Goal: Task Accomplishment & Management: Use online tool/utility

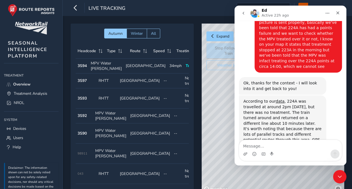
scroll to position [374, 0]
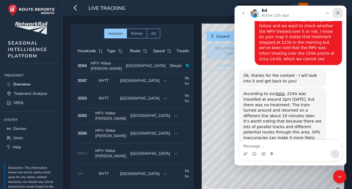
click at [340, 15] on div "Close" at bounding box center [338, 13] width 10 height 10
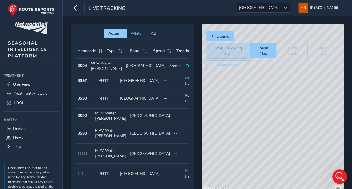
click at [339, 178] on icon "Open Intercom Messenger" at bounding box center [338, 175] width 9 height 9
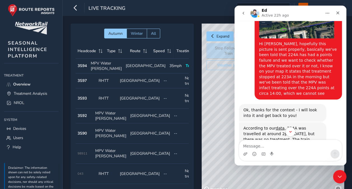
scroll to position [353, 0]
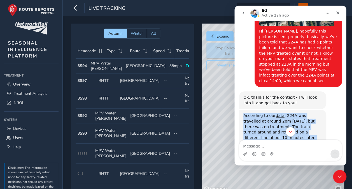
drag, startPoint x: 243, startPoint y: 71, endPoint x: 282, endPoint y: 115, distance: 58.7
click at [282, 115] on div "According to our data , 224A was travelled at around 2pm [DATE], but there was …" at bounding box center [282, 143] width 78 height 60
copy div "According to our data , 224A was travelled at around 2pm [DATE], but there was …"
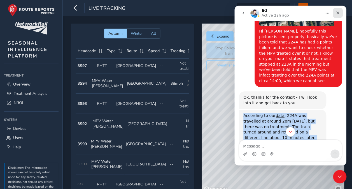
click at [335, 11] on icon "Close" at bounding box center [337, 13] width 4 height 4
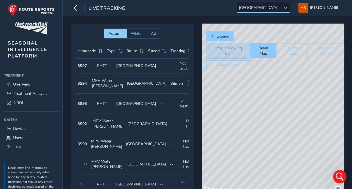
click at [279, 10] on span "[GEOGRAPHIC_DATA]" at bounding box center [259, 7] width 44 height 9
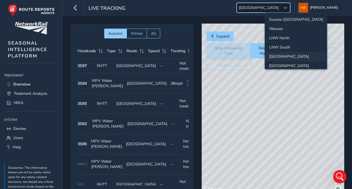
scroll to position [19, 0]
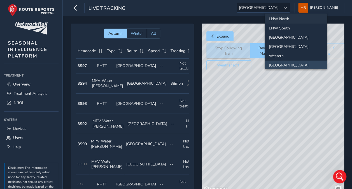
click at [282, 22] on li "LNW North" at bounding box center [296, 18] width 62 height 9
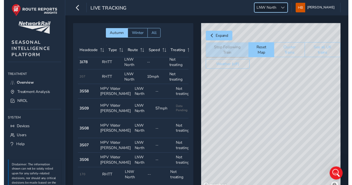
scroll to position [54, 52]
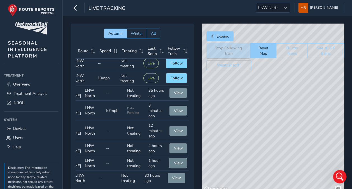
click at [175, 158] on button "View" at bounding box center [177, 163] width 17 height 10
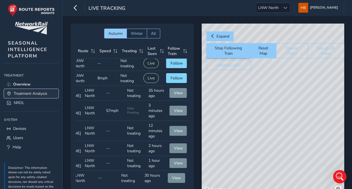
click at [25, 93] on span "Treatment Analysis" at bounding box center [31, 93] width 34 height 5
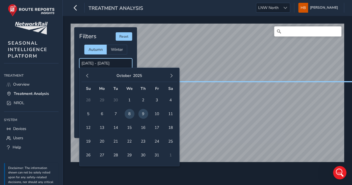
click at [85, 63] on input "[DATE] - [DATE]" at bounding box center [105, 63] width 53 height 10
click at [141, 111] on span "9" at bounding box center [143, 114] width 10 height 10
type input "[DATE] - [DATE]"
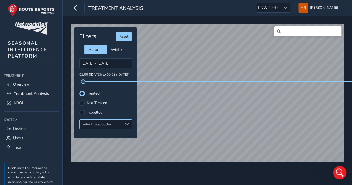
click at [108, 122] on div "Select headcodes" at bounding box center [101, 123] width 43 height 9
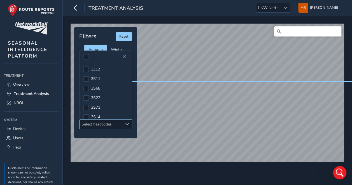
click at [97, 122] on div "Select headcodes" at bounding box center [101, 123] width 43 height 9
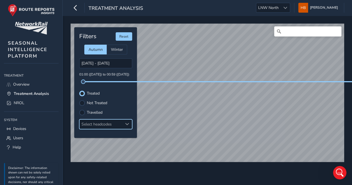
click at [101, 123] on div "Select headcodes" at bounding box center [101, 123] width 43 height 9
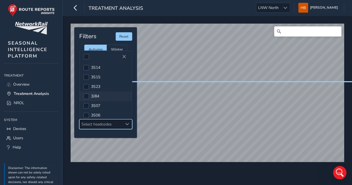
scroll to position [56, 0]
click at [87, 107] on div at bounding box center [86, 109] width 6 height 6
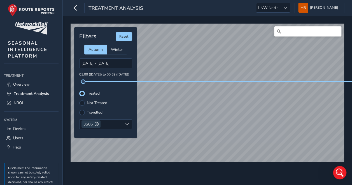
click at [103, 101] on label "Not Treated" at bounding box center [97, 103] width 20 height 4
click at [82, 102] on input "Not Treated" at bounding box center [82, 102] width 0 height 0
click at [274, 178] on div "© Mapbox © OpenStreetMap Improve this map Filters Reset Autumn Winter [DATE] - …" at bounding box center [207, 100] width 289 height 169
click at [82, 90] on div at bounding box center [82, 93] width 6 height 6
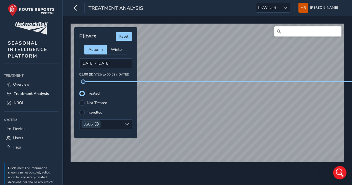
click at [87, 103] on label "Not Treated" at bounding box center [97, 103] width 20 height 4
click at [79, 100] on input "Not Treated" at bounding box center [79, 100] width 0 height 0
click at [95, 91] on label "Treated" at bounding box center [93, 93] width 13 height 4
click at [82, 93] on input "Treated" at bounding box center [82, 93] width 0 height 0
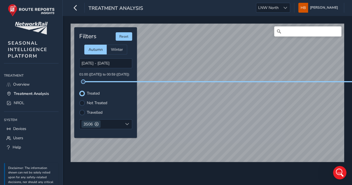
click at [95, 102] on label "Not Treated" at bounding box center [97, 103] width 20 height 4
drag, startPoint x: 95, startPoint y: 102, endPoint x: 82, endPoint y: 101, distance: 13.2
click at [82, 101] on div at bounding box center [82, 103] width 6 height 6
click at [237, 80] on div "© Mapbox © OpenStreetMap Improve this map Filters Reset Autumn Winter [DATE] - …" at bounding box center [207, 90] width 277 height 137
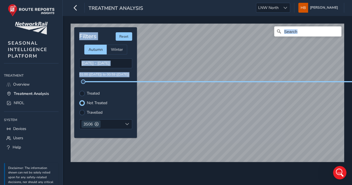
click at [214, 108] on div "© Mapbox © OpenStreetMap Improve this map Filters Reset Autumn Winter [DATE] - …" at bounding box center [207, 90] width 277 height 137
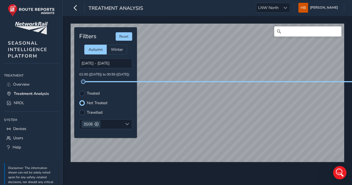
click at [136, 96] on div "Filters Reset Autumn Winter [DATE] - [DATE] 01:00 ([DATE]) to 00:59 ([DATE]) Tr…" at bounding box center [105, 82] width 63 height 110
click at [204, 81] on div "© Mapbox © OpenStreetMap Improve this map Filters Reset Autumn Winter [DATE] - …" at bounding box center [207, 90] width 277 height 137
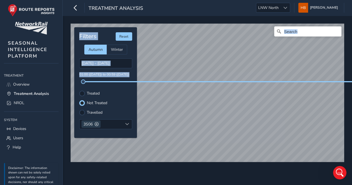
click at [197, 64] on div "© Mapbox © OpenStreetMap Improve this map Filters Reset Autumn Winter [DATE] - …" at bounding box center [207, 90] width 277 height 137
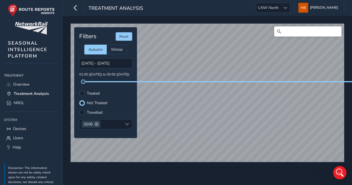
click at [128, 105] on div "Filters Reset Autumn Winter [DATE] - [DATE] 01:00 ([DATE]) to 00:59 ([DATE]) Tr…" at bounding box center [105, 82] width 63 height 110
click at [307, 164] on div "© Mapbox © OpenStreetMap Improve this map" at bounding box center [207, 93] width 277 height 142
click at [246, 164] on div "© Mapbox © OpenStreetMap Improve this map" at bounding box center [207, 93] width 277 height 142
click at [184, 81] on div "© Mapbox © OpenStreetMap Improve this map Filters Reset Autumn Winter [DATE] - …" at bounding box center [207, 90] width 277 height 137
click at [199, 169] on div "© Mapbox © OpenStreetMap Improve this map Filters Reset Autumn Winter [DATE] - …" at bounding box center [207, 100] width 289 height 169
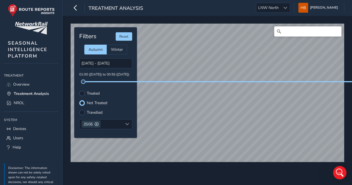
click at [223, 171] on div "© Mapbox © OpenStreetMap Improve this map Filters Reset Autumn Winter [DATE] - …" at bounding box center [207, 100] width 289 height 169
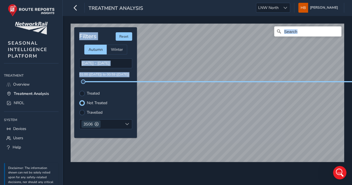
click at [175, 156] on div "© Mapbox © OpenStreetMap Improve this map © Maxar Filters Reset Autumn Winter […" at bounding box center [207, 90] width 277 height 137
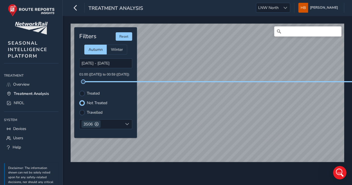
click at [130, 93] on div "Treated" at bounding box center [105, 93] width 53 height 6
